Goal: Task Accomplishment & Management: Complete application form

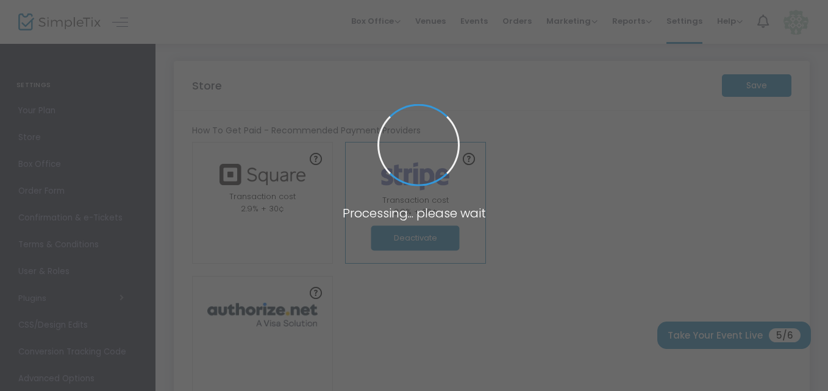
type input "https://RhoJaDesignz"
radio input "false"
radio input "true"
type input "RhoJa Designz"
type input "7082613857"
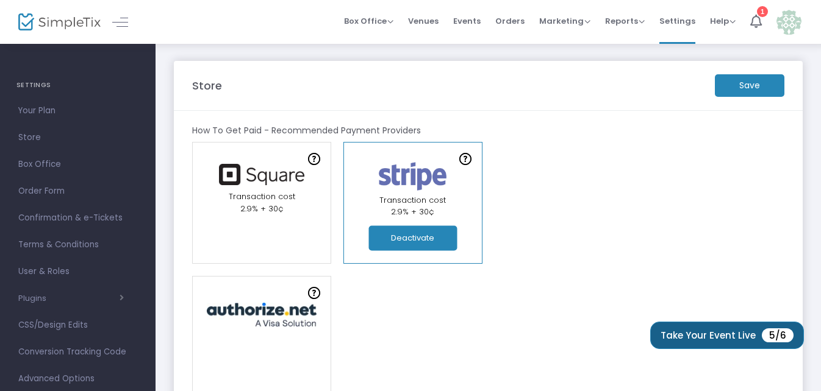
click at [721, 331] on button "Take Your Event Live 5/6" at bounding box center [727, 335] width 154 height 27
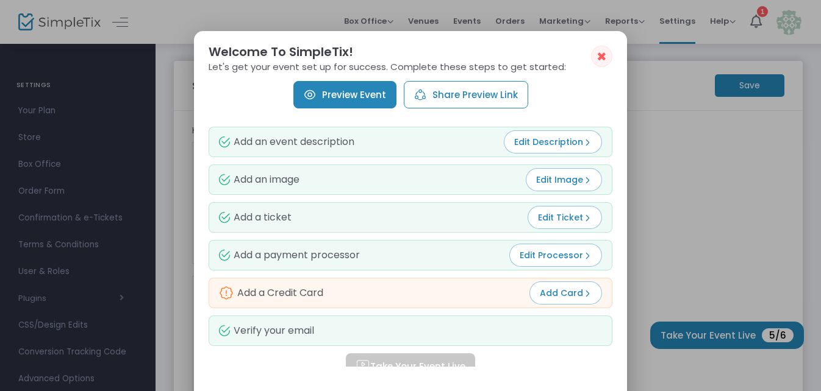
click at [357, 100] on link "Preview Event" at bounding box center [344, 94] width 103 height 27
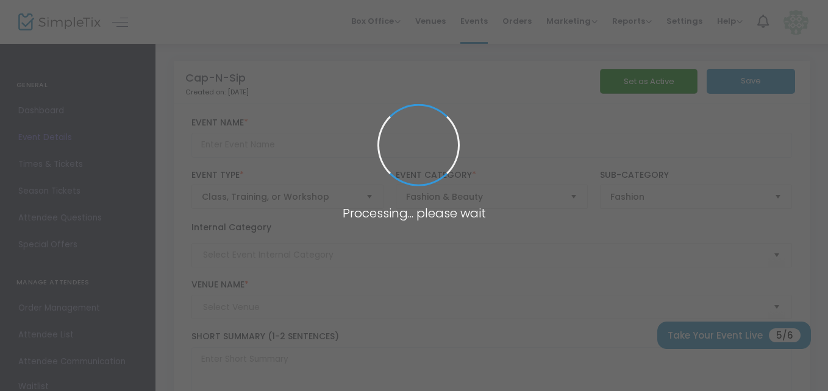
type input "Cap-N-Sip"
type textarea "Design and create your own trucker hat"
type input "Register Now"
type input "[PERSON_NAME][GEOGRAPHIC_DATA]"
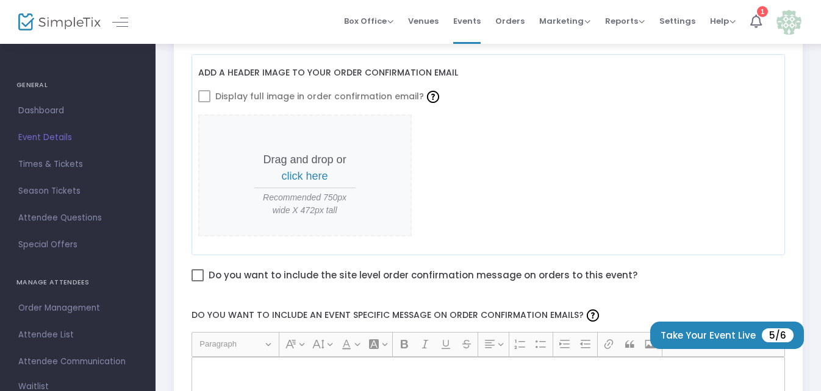
scroll to position [510, 0]
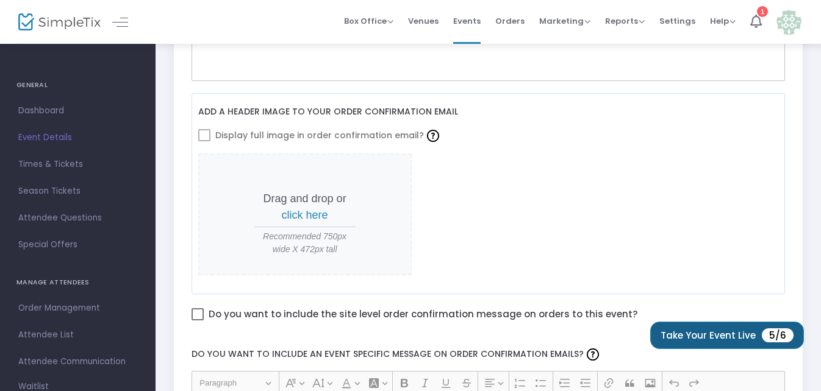
click at [721, 336] on button "Take Your Event Live 5/6" at bounding box center [727, 335] width 154 height 27
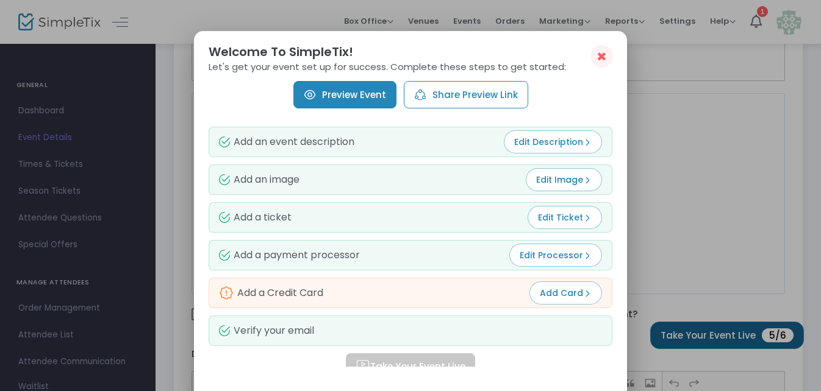
scroll to position [0, 0]
click at [255, 297] on div "Add a Credit Card" at bounding box center [271, 293] width 104 height 15
click at [601, 57] on span "✖" at bounding box center [601, 56] width 10 height 15
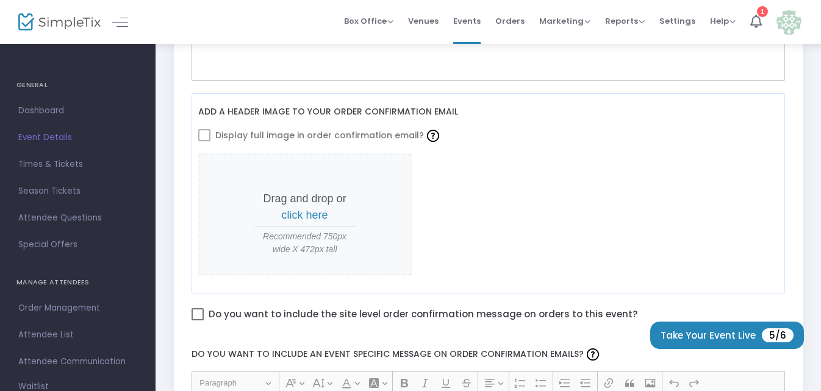
scroll to position [510, 0]
click at [733, 336] on button "Take Your Event Live 5/6" at bounding box center [727, 335] width 154 height 27
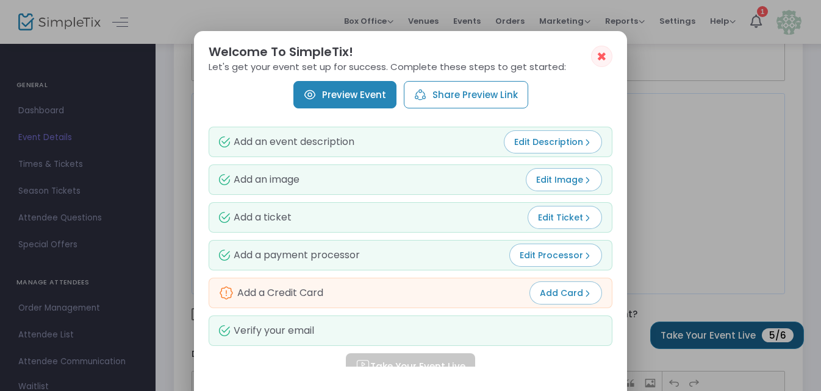
scroll to position [0, 0]
click at [234, 293] on div "Add a Credit Card" at bounding box center [271, 293] width 104 height 15
click at [487, 94] on button "Share Preview Link" at bounding box center [466, 94] width 124 height 27
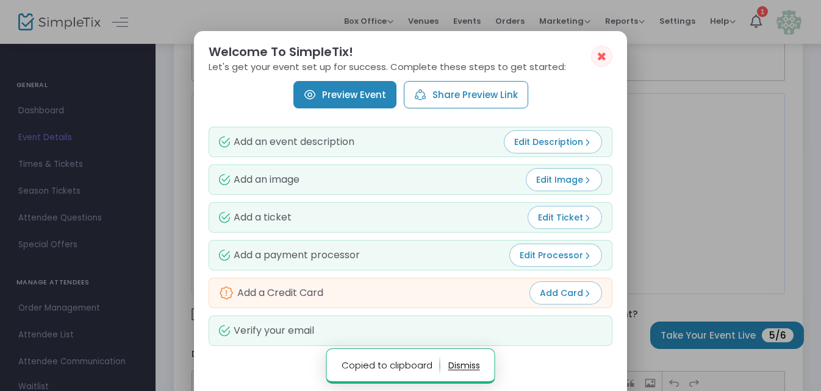
click at [435, 93] on button "Share Preview Link" at bounding box center [466, 94] width 124 height 27
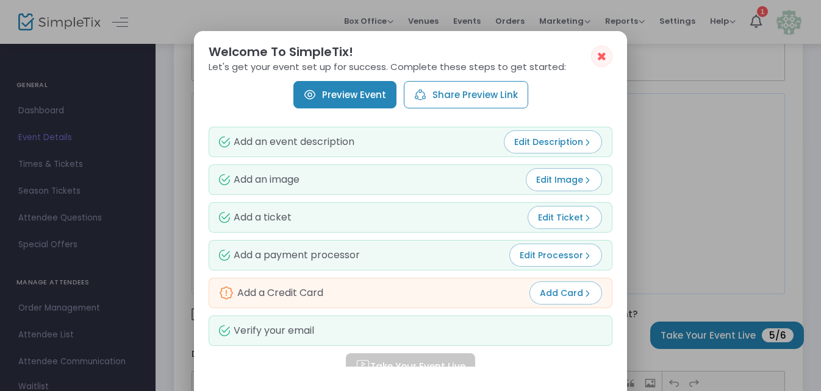
scroll to position [607, 5]
click at [618, 301] on mat-dialog-content "Add an event description Edit Description Add an image Edit Image Add a ticket …" at bounding box center [410, 244] width 433 height 246
click at [621, 240] on mat-dialog-content "Add an event description Edit Description Add an image Edit Image Add a ticket …" at bounding box center [410, 244] width 433 height 246
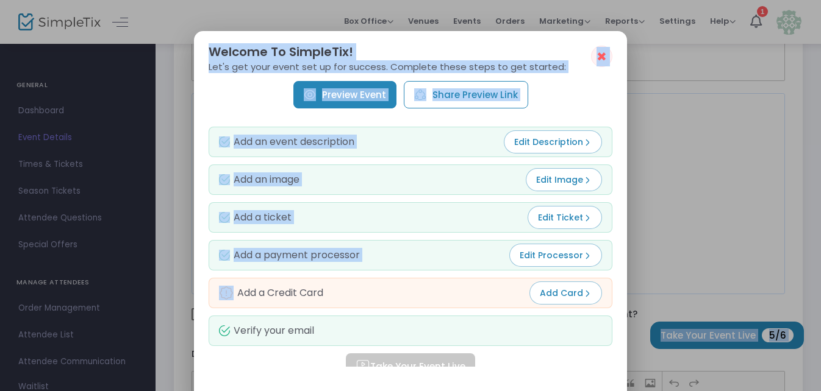
drag, startPoint x: 621, startPoint y: 240, endPoint x: 628, endPoint y: 423, distance: 182.4
click at [566, 294] on span "Add Card" at bounding box center [566, 293] width 52 height 12
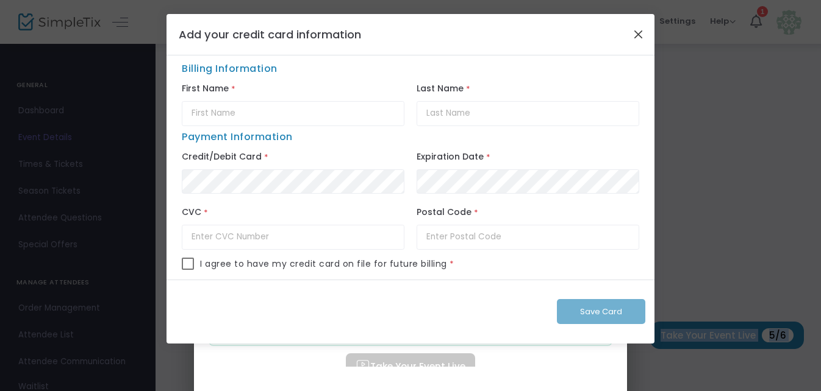
click at [638, 35] on button "Close" at bounding box center [638, 34] width 16 height 16
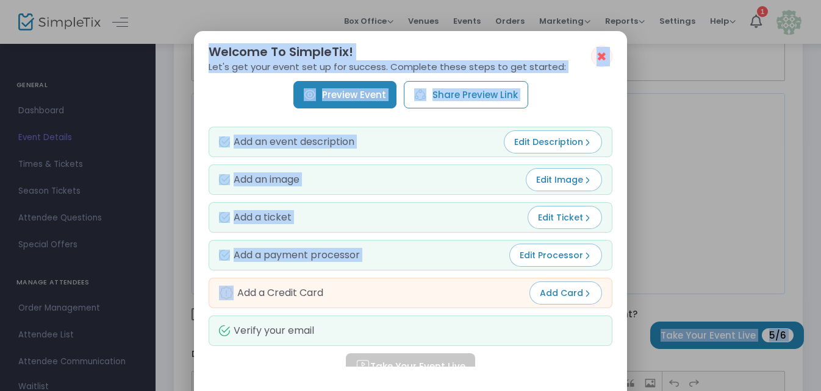
click at [601, 83] on div "Preview Event Share Preview Link" at bounding box center [411, 94] width 404 height 27
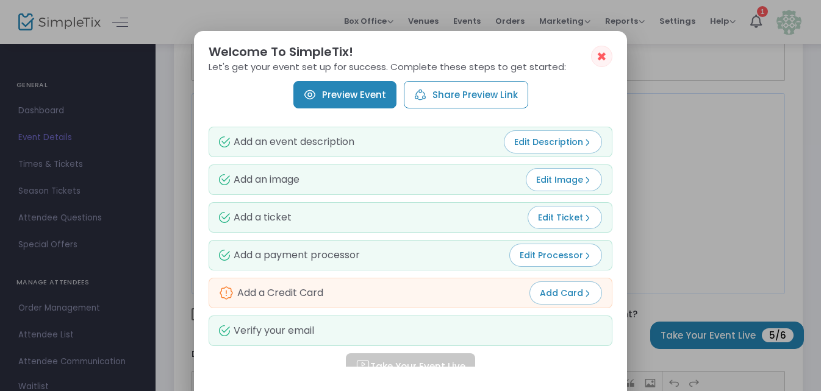
click at [353, 102] on link "Preview Event" at bounding box center [344, 94] width 103 height 27
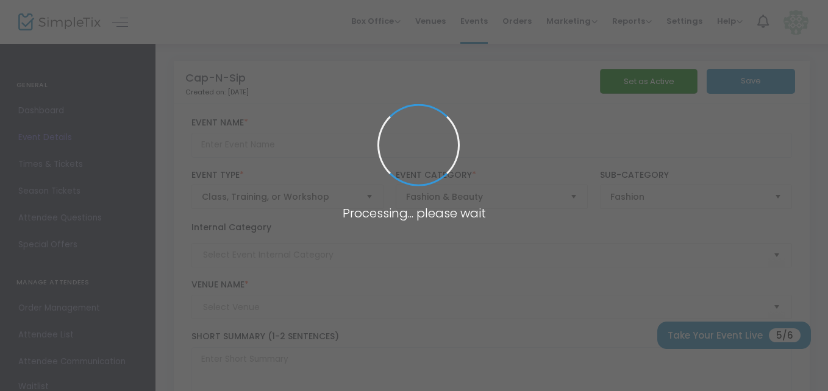
type input "Cap-N-Sip"
type textarea "Design and create your own trucker hat"
type input "Register Now"
type input "[PERSON_NAME][GEOGRAPHIC_DATA]"
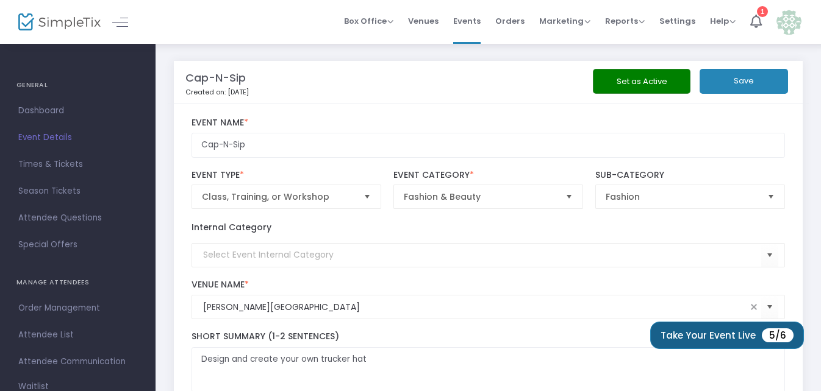
click at [761, 335] on button "Take Your Event Live 5/6" at bounding box center [727, 335] width 154 height 27
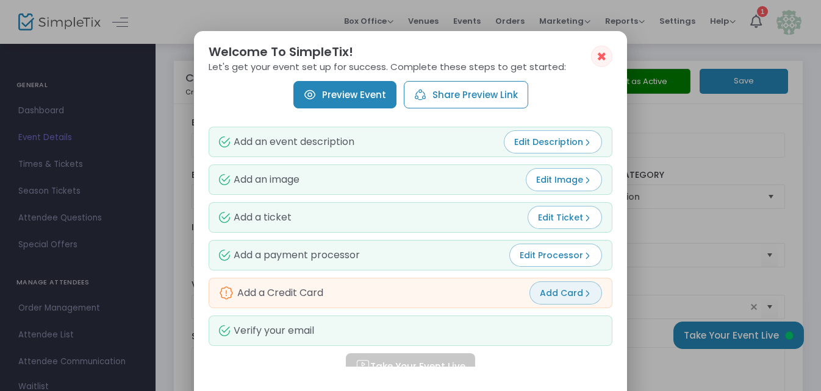
click at [583, 294] on img at bounding box center [587, 294] width 9 height 9
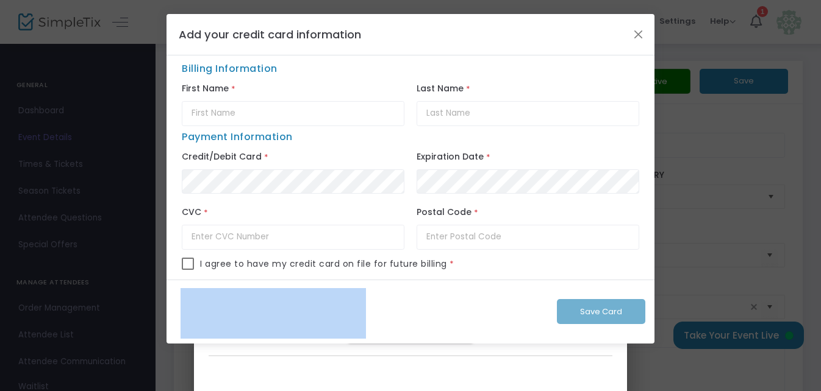
drag, startPoint x: 582, startPoint y: 294, endPoint x: 450, endPoint y: 259, distance: 136.9
click at [450, 259] on div "Add your credit card information Billing Information First Name * Last Name * P…" at bounding box center [410, 179] width 488 height 330
drag, startPoint x: 450, startPoint y: 259, endPoint x: 509, endPoint y: 275, distance: 61.4
click at [509, 275] on div "I agree to have my credit card on file for future billing *" at bounding box center [410, 269] width 457 height 22
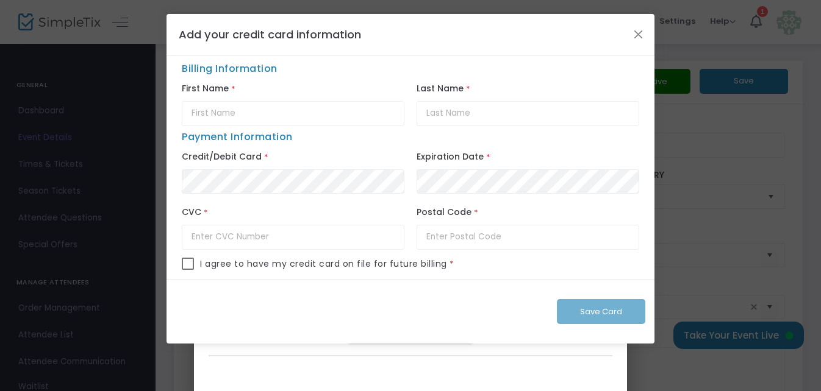
click at [424, 262] on span "I agree to have my credit card on file for future billing" at bounding box center [323, 264] width 247 height 13
click at [218, 114] on input "text" at bounding box center [293, 113] width 223 height 25
type input "Rhonda"
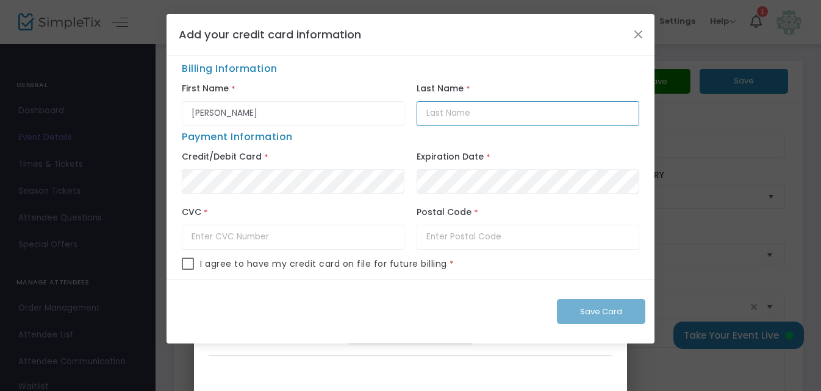
type input "Smith"
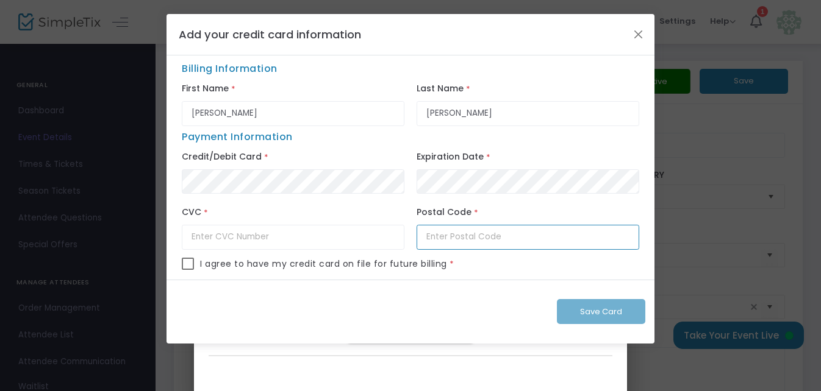
type input "46321"
